Goal: Check status: Check status

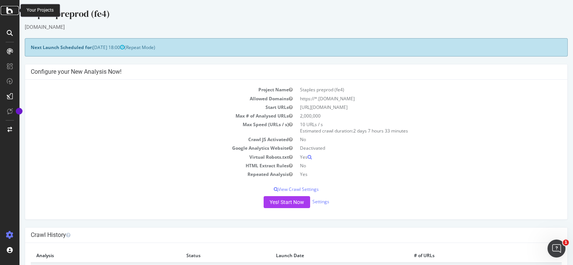
click at [6, 14] on div at bounding box center [10, 10] width 18 height 9
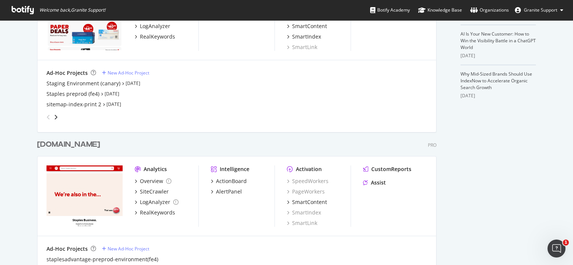
scroll to position [293, 0]
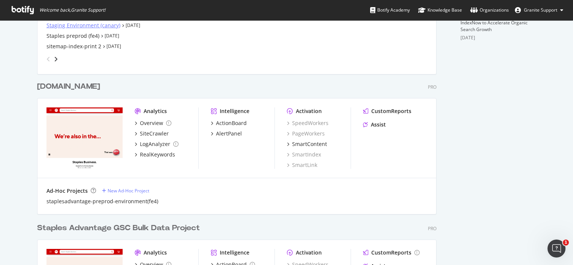
click at [94, 27] on div "Staging Environment (canary)" at bounding box center [83, 25] width 74 height 7
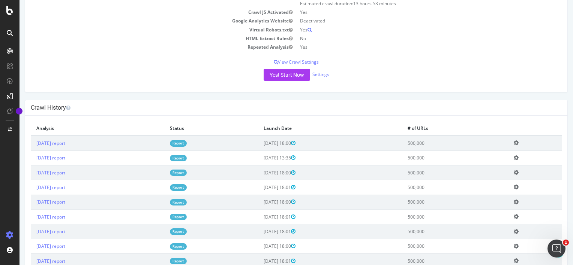
scroll to position [196, 0]
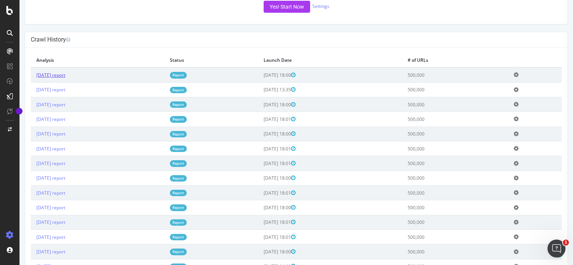
click at [65, 74] on link "[DATE] report" at bounding box center [50, 75] width 29 height 6
